Goal: Information Seeking & Learning: Learn about a topic

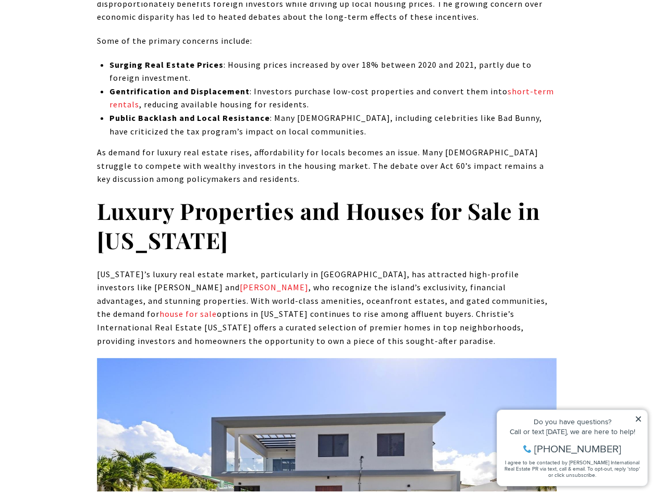
scroll to position [3805, 0]
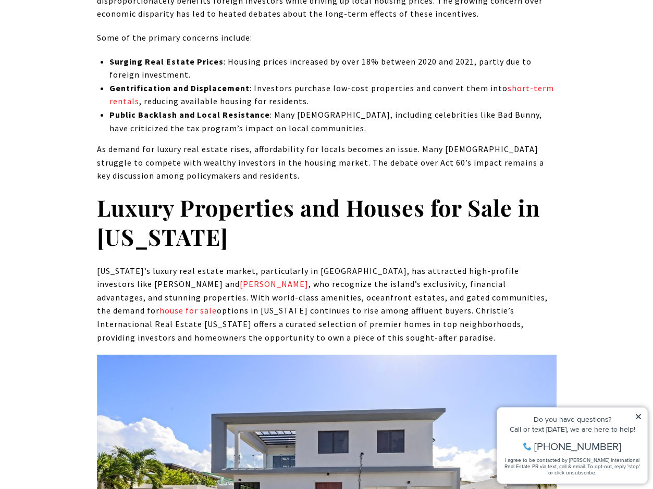
click at [296, 265] on p "Puerto Rico’s luxury real estate market, particularly in Dorado Beach East, has…" at bounding box center [327, 305] width 460 height 80
drag, startPoint x: 296, startPoint y: 201, endPoint x: 452, endPoint y: 199, distance: 156.9
click at [452, 265] on p "Puerto Rico’s luxury real estate market, particularly in Dorado Beach East, has…" at bounding box center [327, 305] width 460 height 80
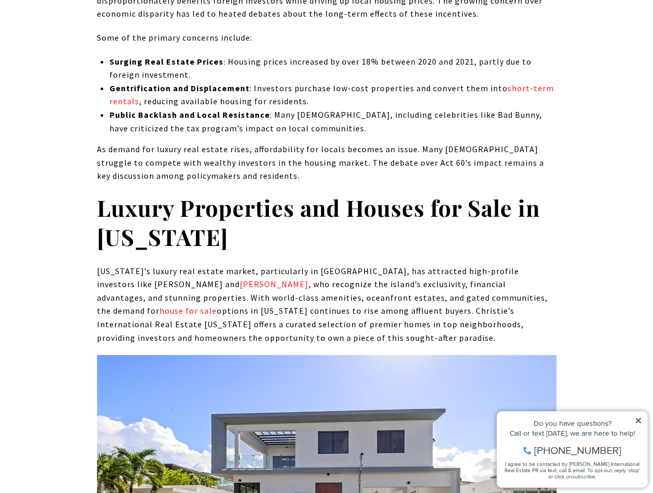
click at [197, 265] on p "Puerto Rico’s luxury real estate market, particularly in Dorado Beach East, has…" at bounding box center [327, 305] width 460 height 80
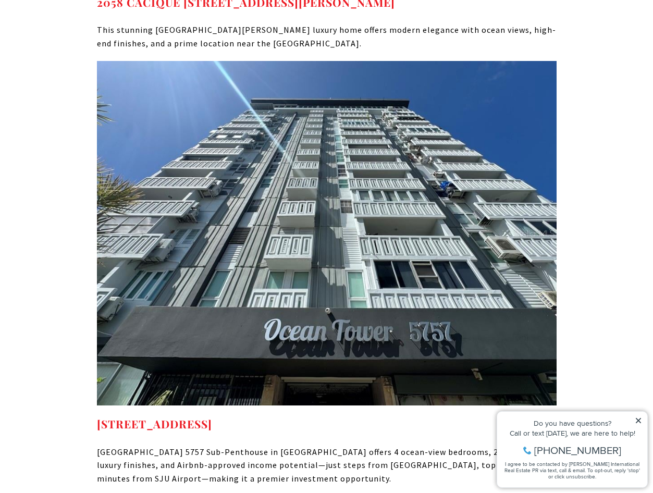
scroll to position [4795, 0]
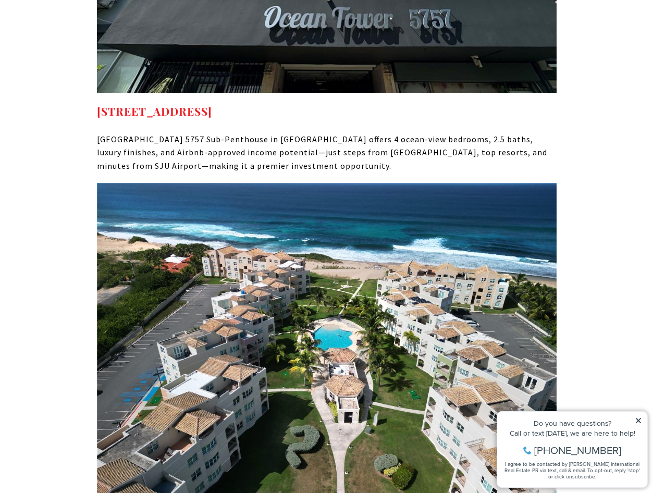
drag, startPoint x: 41, startPoint y: 198, endPoint x: 44, endPoint y: 115, distance: 82.9
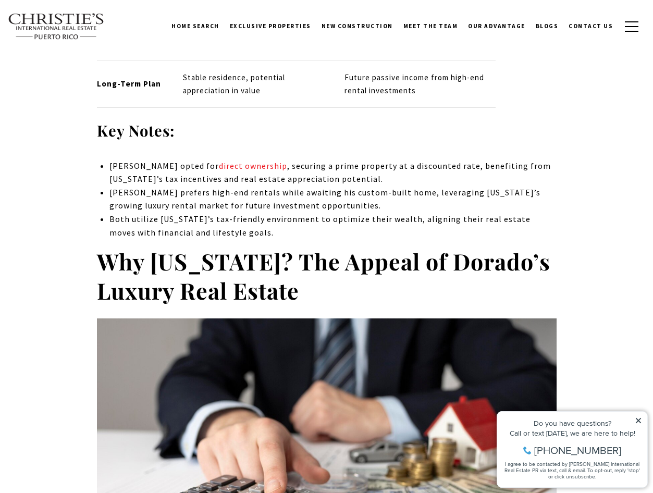
drag, startPoint x: 60, startPoint y: 186, endPoint x: 80, endPoint y: 46, distance: 141.1
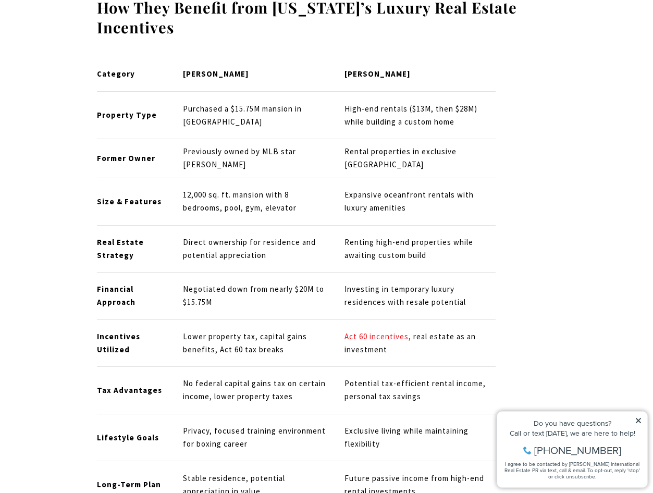
scroll to position [2615, 0]
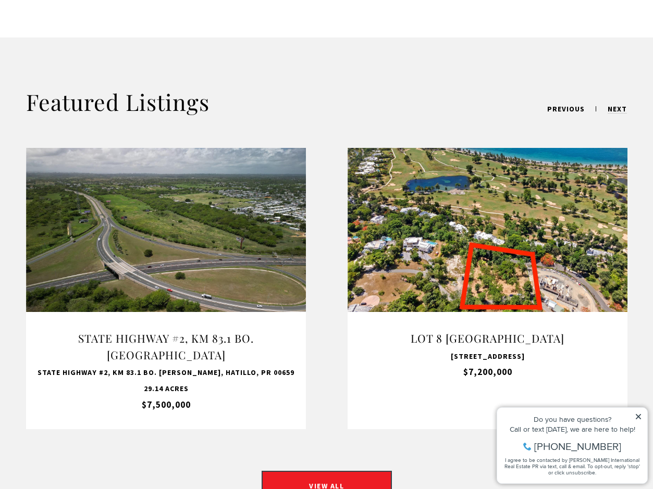
scroll to position [834, 0]
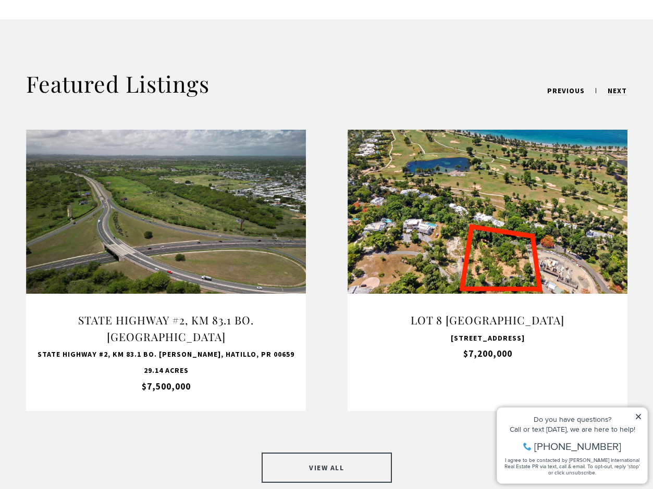
click at [325, 453] on link "VIEW ALL" at bounding box center [327, 468] width 130 height 30
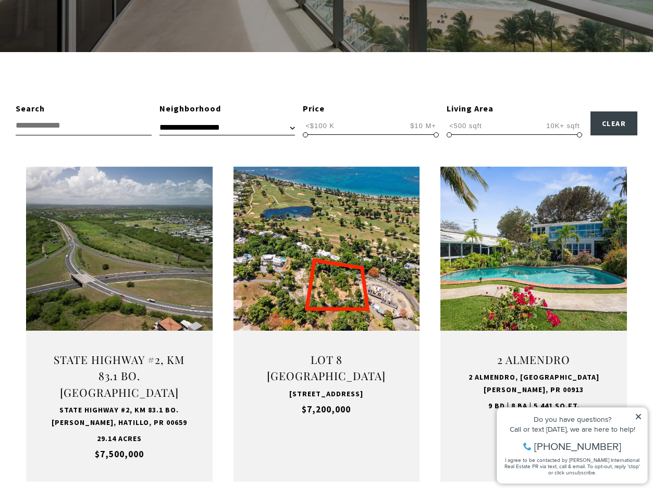
click at [323, 128] on span "<$100 K" at bounding box center [320, 126] width 34 height 10
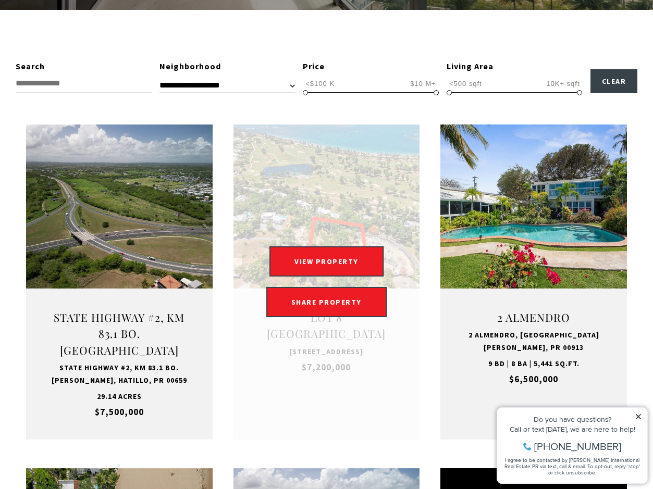
scroll to position [313, 0]
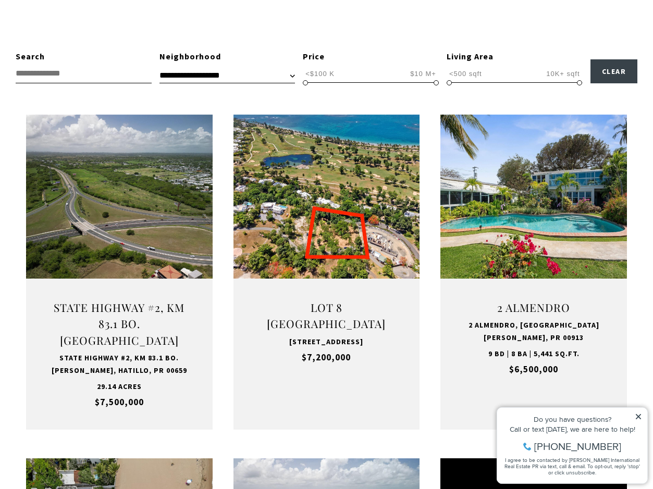
click at [315, 71] on span "<$100 K" at bounding box center [320, 74] width 34 height 10
drag, startPoint x: 303, startPoint y: 75, endPoint x: 324, endPoint y: 75, distance: 20.3
click at [303, 75] on span "<$100 K" at bounding box center [320, 74] width 34 height 10
drag, startPoint x: 433, startPoint y: 82, endPoint x: 318, endPoint y: 80, distance: 114.7
click at [318, 80] on span "<$100 K $10 M+ <$100 K $1.30 M <$100 K — $1.30 M" at bounding box center [371, 74] width 136 height 20
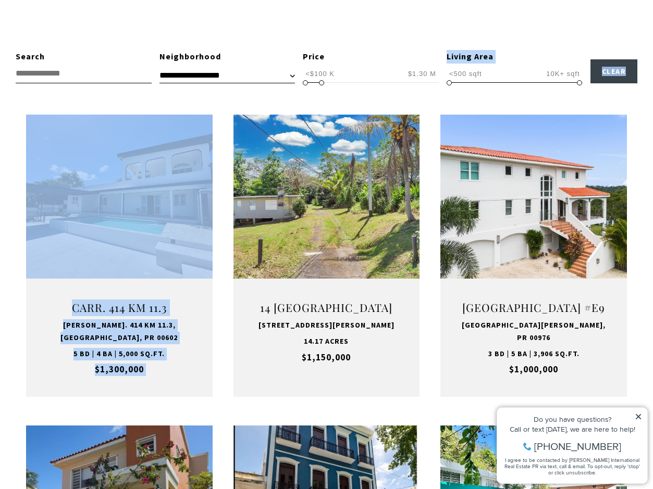
drag, startPoint x: 324, startPoint y: 84, endPoint x: 318, endPoint y: 84, distance: 5.8
drag, startPoint x: 318, startPoint y: 84, endPoint x: 301, endPoint y: 84, distance: 17.2
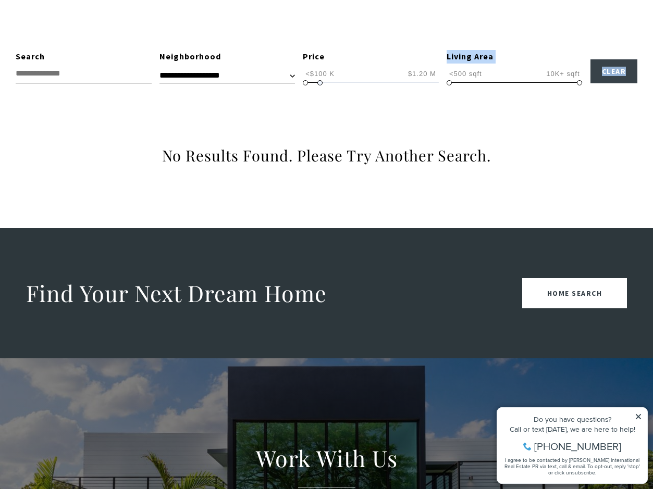
drag, startPoint x: 306, startPoint y: 84, endPoint x: 321, endPoint y: 84, distance: 14.1
click at [321, 84] on span at bounding box center [319, 82] width 5 height 5
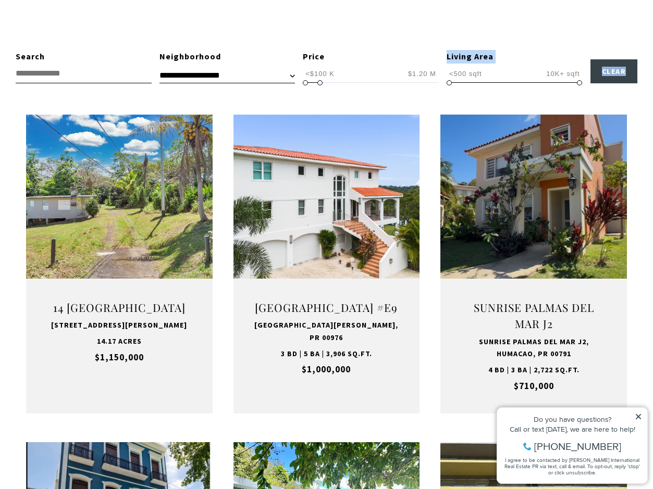
type input "**********"
drag, startPoint x: 321, startPoint y: 81, endPoint x: 314, endPoint y: 82, distance: 6.8
click at [314, 82] on span at bounding box center [313, 82] width 5 height 5
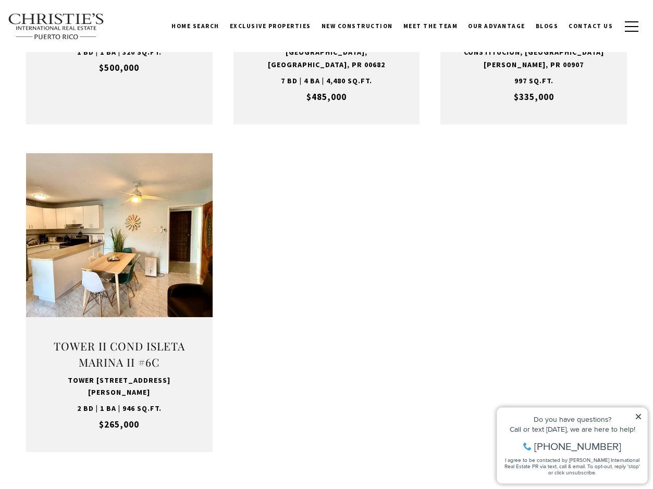
scroll to position [625, 0]
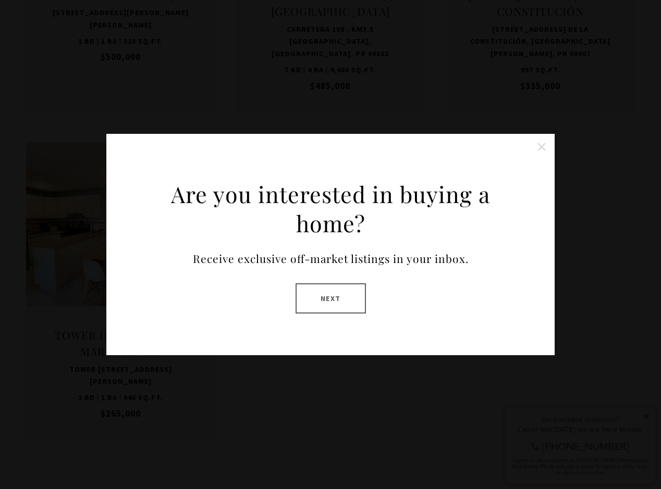
drag, startPoint x: 545, startPoint y: 146, endPoint x: 398, endPoint y: 256, distance: 183.7
click at [399, 255] on div "Are you interested in buying a home? Receive exclusive off-market listings in y…" at bounding box center [330, 245] width 448 height 222
click at [353, 306] on button "Next" at bounding box center [331, 299] width 70 height 30
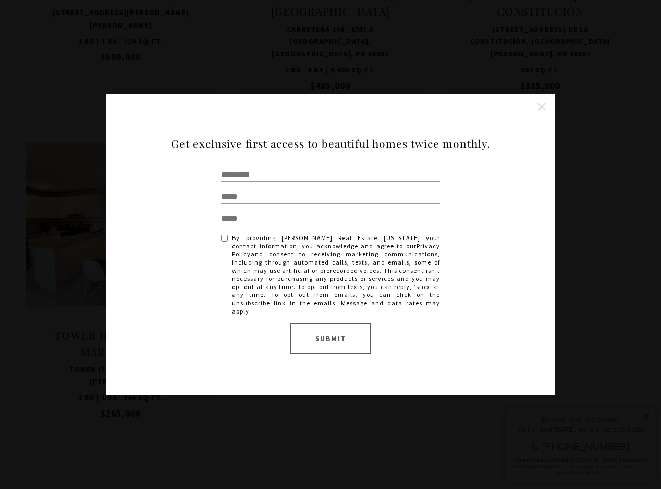
click at [540, 116] on button "Close this option" at bounding box center [541, 106] width 21 height 21
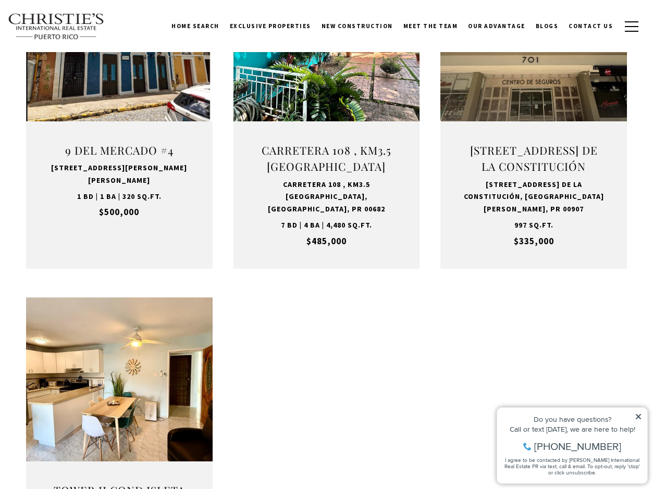
scroll to position [469, 0]
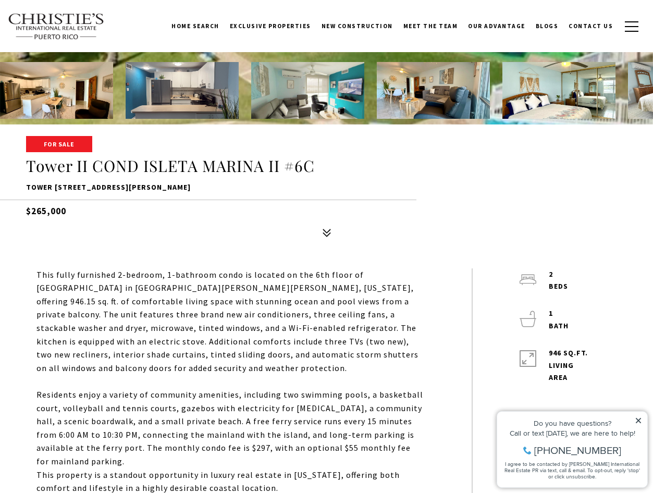
scroll to position [316, 0]
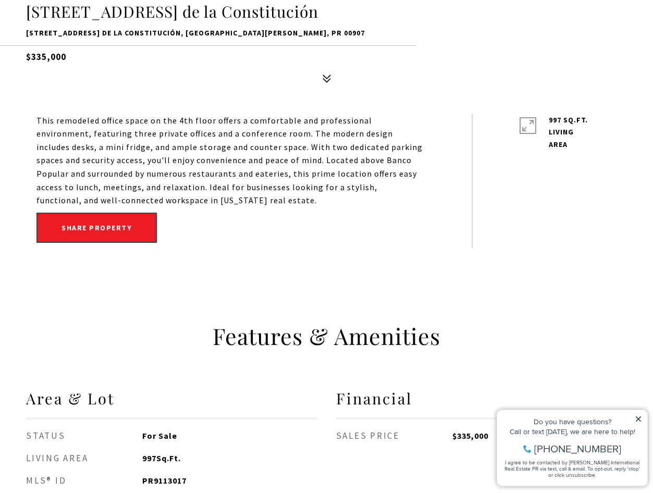
scroll to position [525, 0]
